Goal: Browse casually

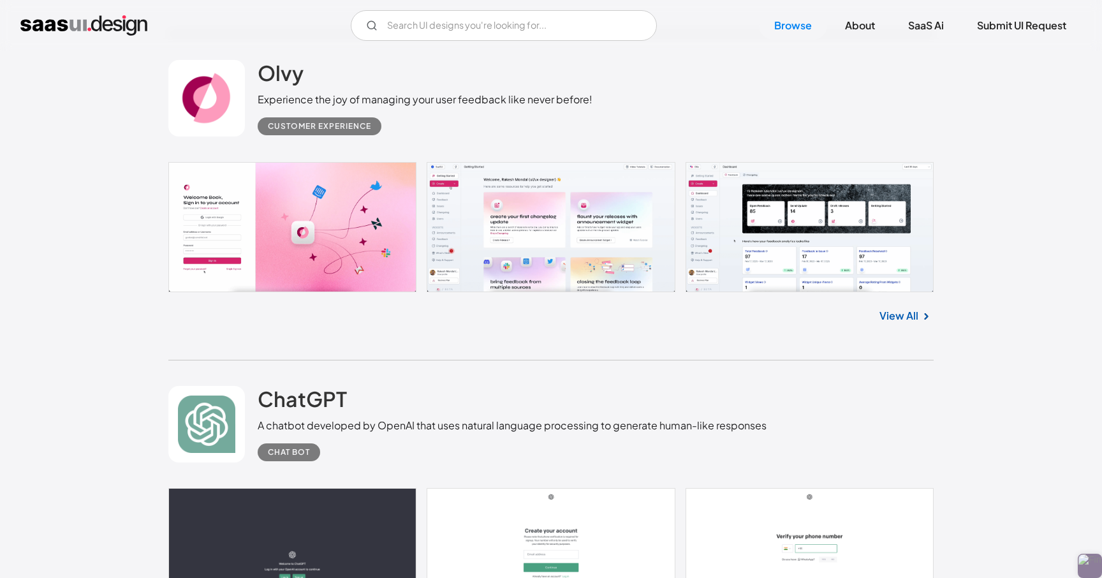
scroll to position [730, 0]
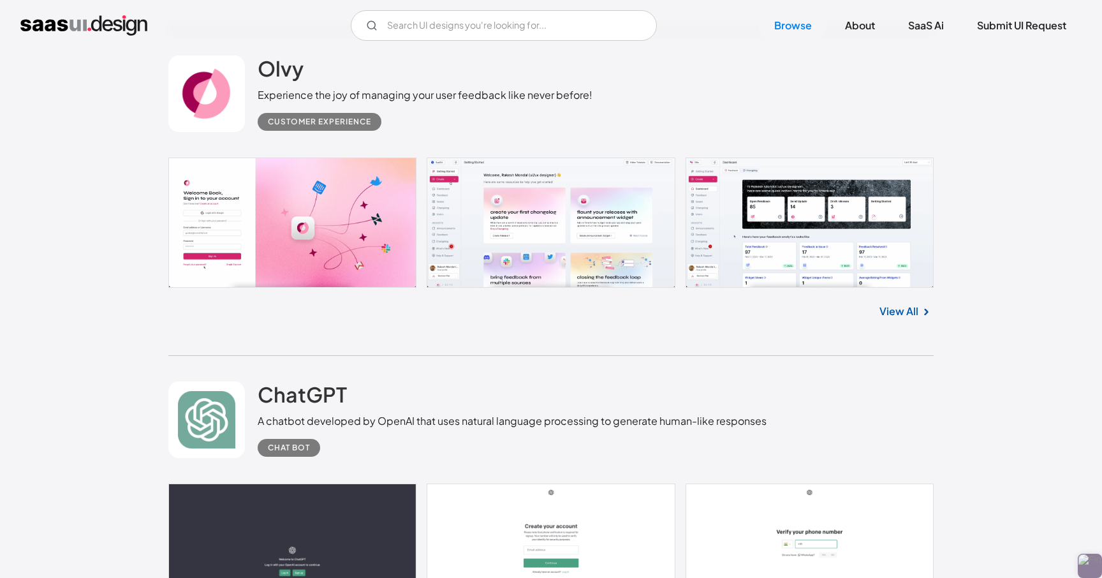
click at [401, 101] on div "Experience the joy of managing your user feedback like never before!" at bounding box center [425, 94] width 335 height 15
click at [340, 179] on link at bounding box center [551, 223] width 766 height 130
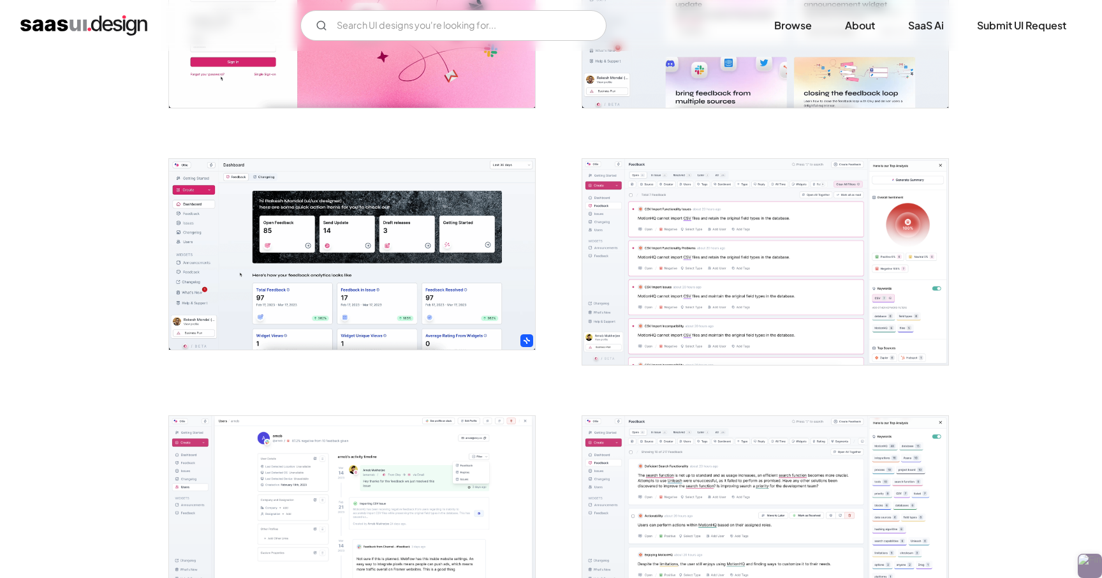
scroll to position [389, 0]
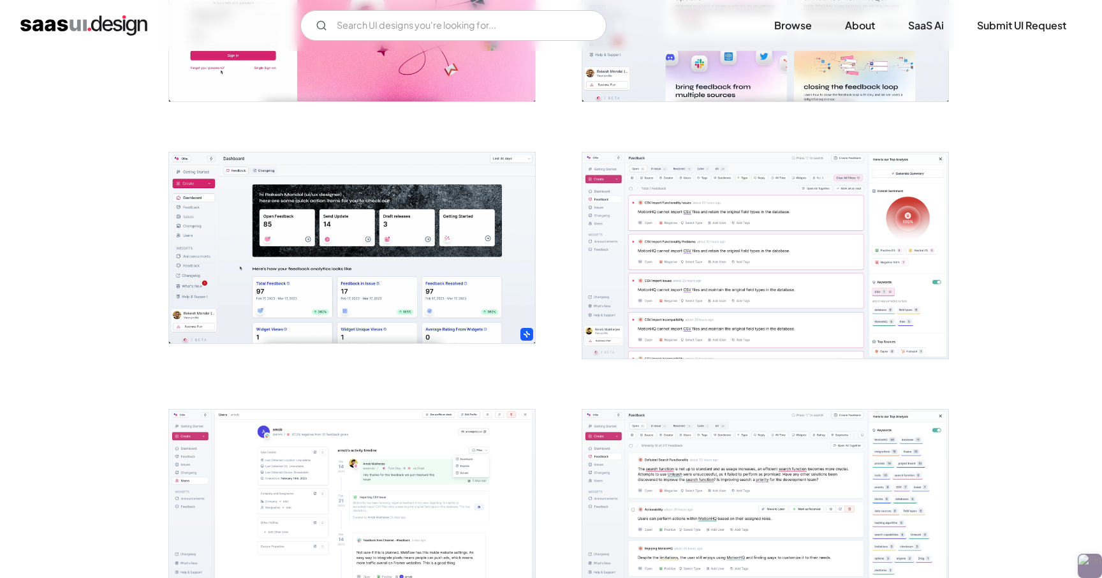
click at [345, 220] on img "open lightbox" at bounding box center [352, 247] width 366 height 191
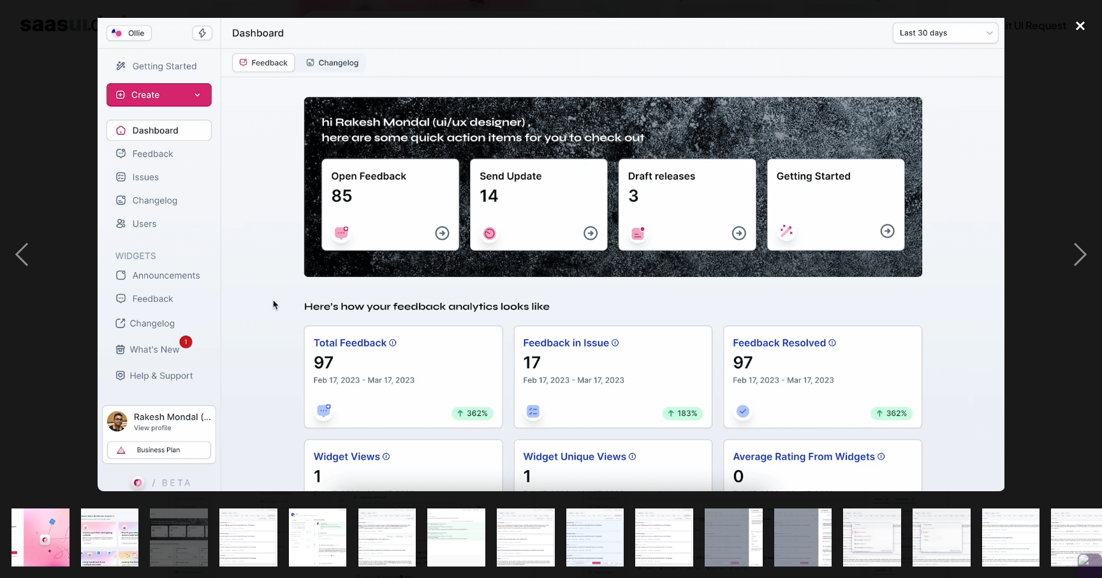
click at [1085, 24] on div "close lightbox" at bounding box center [1080, 25] width 43 height 28
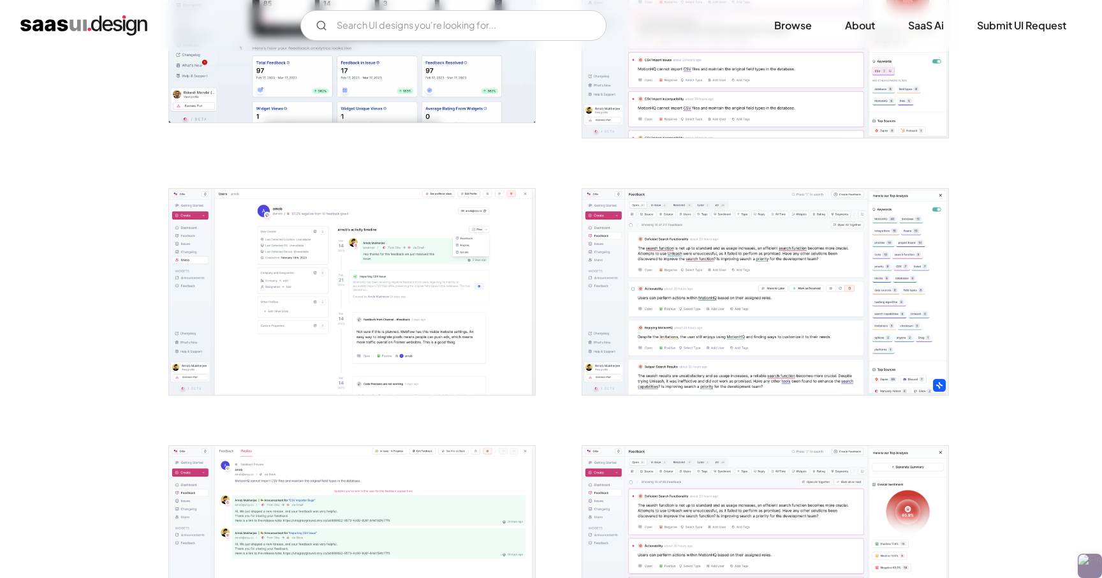
scroll to position [940, 0]
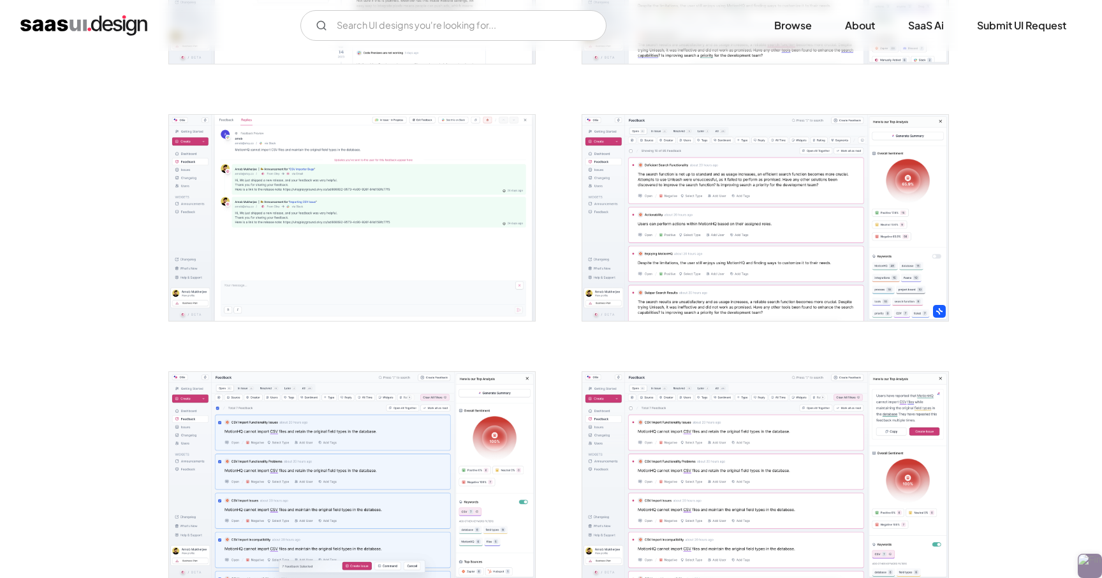
click at [644, 216] on img "open lightbox" at bounding box center [765, 218] width 366 height 206
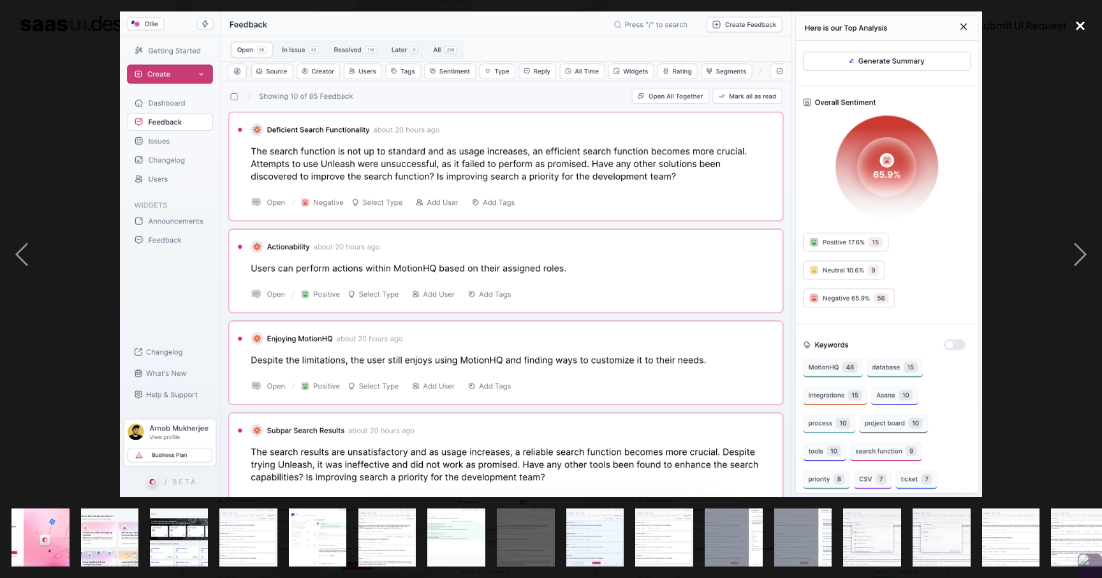
click at [1074, 26] on div "close lightbox" at bounding box center [1080, 25] width 43 height 28
